Goal: Check status: Check status

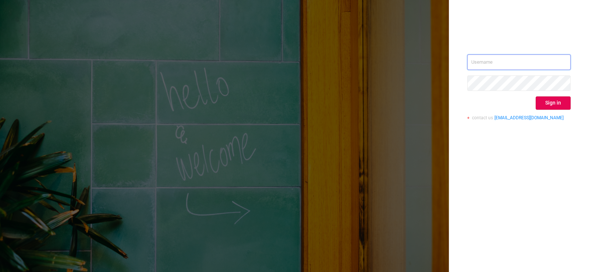
click at [486, 60] on input "text" at bounding box center [518, 61] width 103 height 15
type input "zac@protected.media"
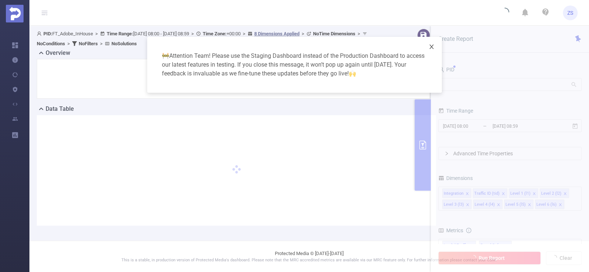
click at [431, 46] on icon "icon: close" at bounding box center [432, 47] width 6 height 6
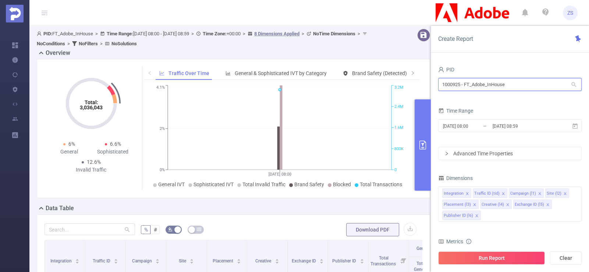
click at [471, 88] on input "1000925 - FT_Adobe_InHouse" at bounding box center [510, 84] width 144 height 13
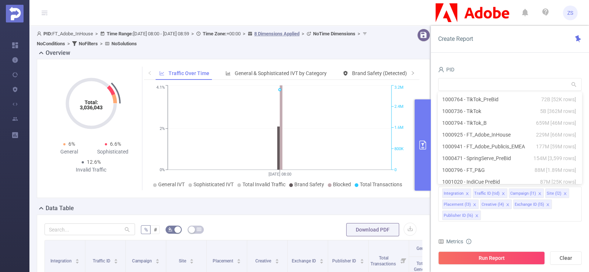
click at [541, 60] on div "PID Time Range 2025-08-22 08:00 _ 2025-08-22 08:59 Advanced Time Properties Dim…" at bounding box center [510, 171] width 158 height 228
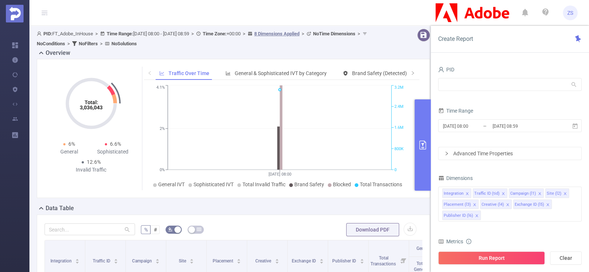
click at [427, 119] on button "primary" at bounding box center [423, 144] width 16 height 91
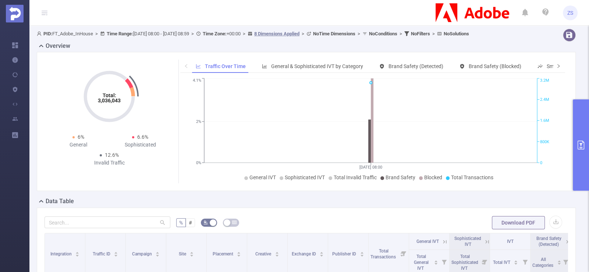
click at [556, 64] on span at bounding box center [559, 66] width 12 height 13
click at [519, 64] on span "Smart Agent" at bounding box center [523, 66] width 29 height 6
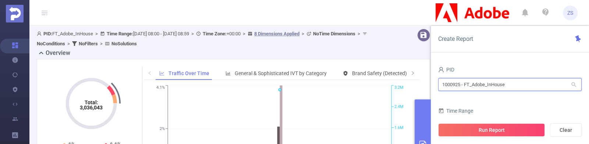
click at [494, 86] on input "1000925 - FT_Adobe_InHouse" at bounding box center [510, 84] width 144 height 13
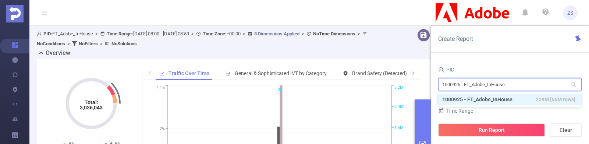
click at [494, 86] on input "1000925 - FT_Adobe_InHouse" at bounding box center [510, 84] width 144 height 13
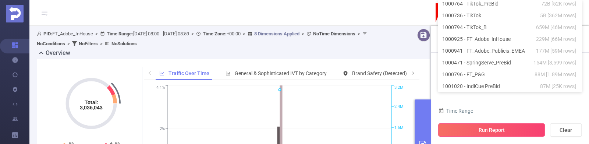
scroll to position [1, 0]
